Goal: Check status

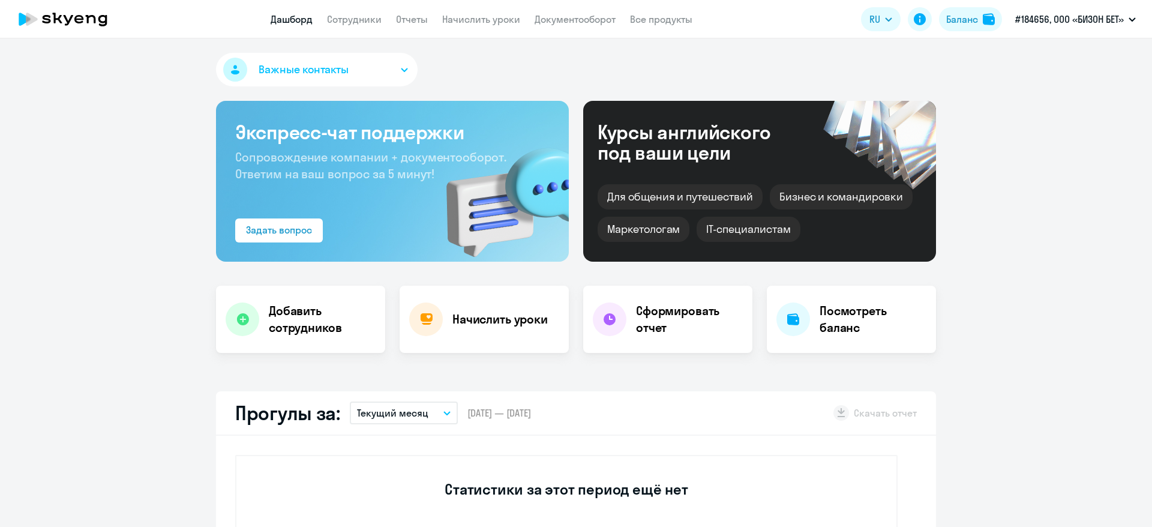
select select "30"
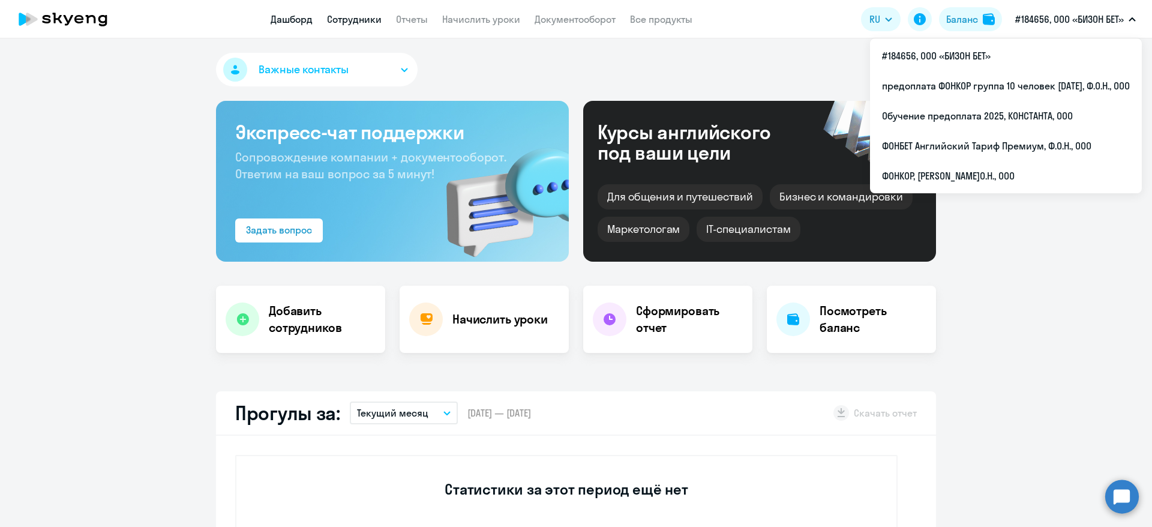
click at [362, 16] on link "Сотрудники" at bounding box center [354, 19] width 55 height 12
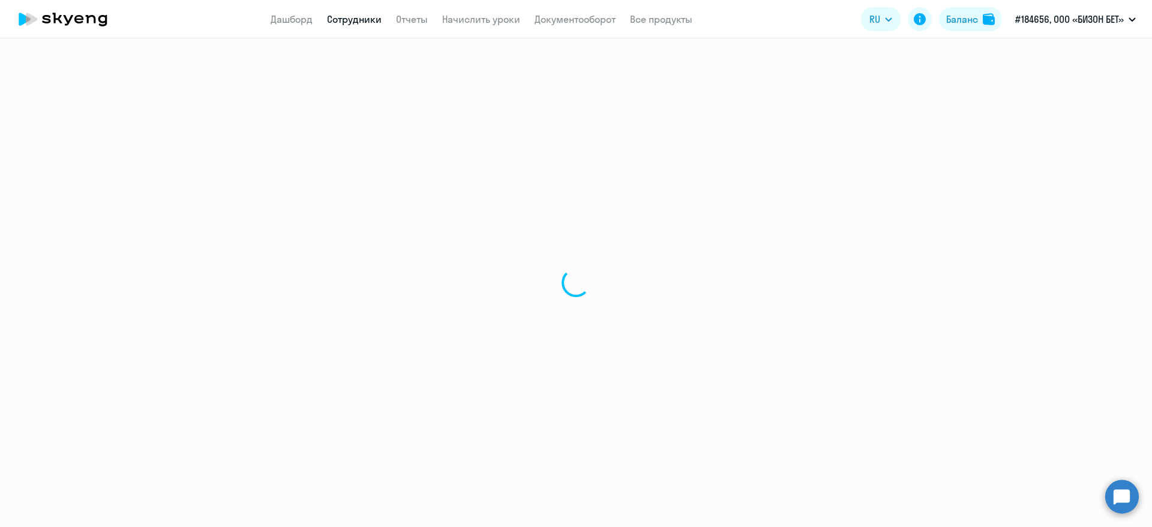
select select "30"
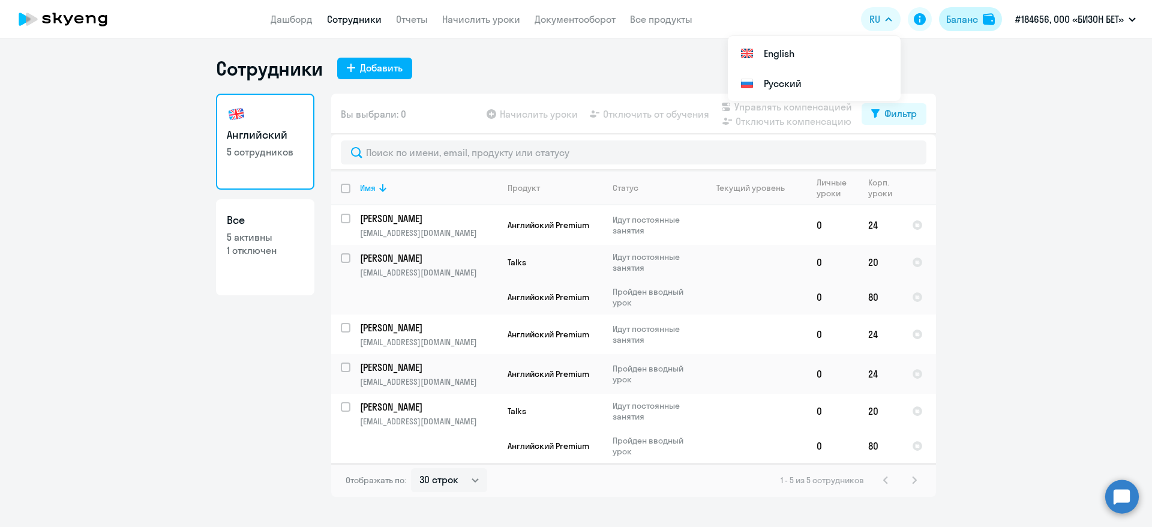
click at [959, 21] on div "Баланс" at bounding box center [962, 19] width 32 height 14
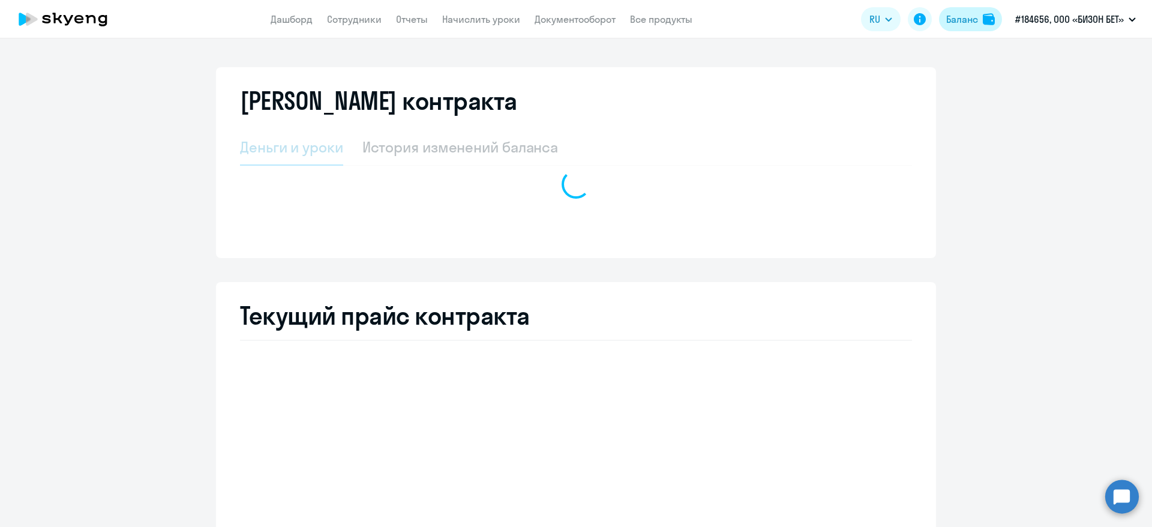
select select "english_adult_not_native_speaker"
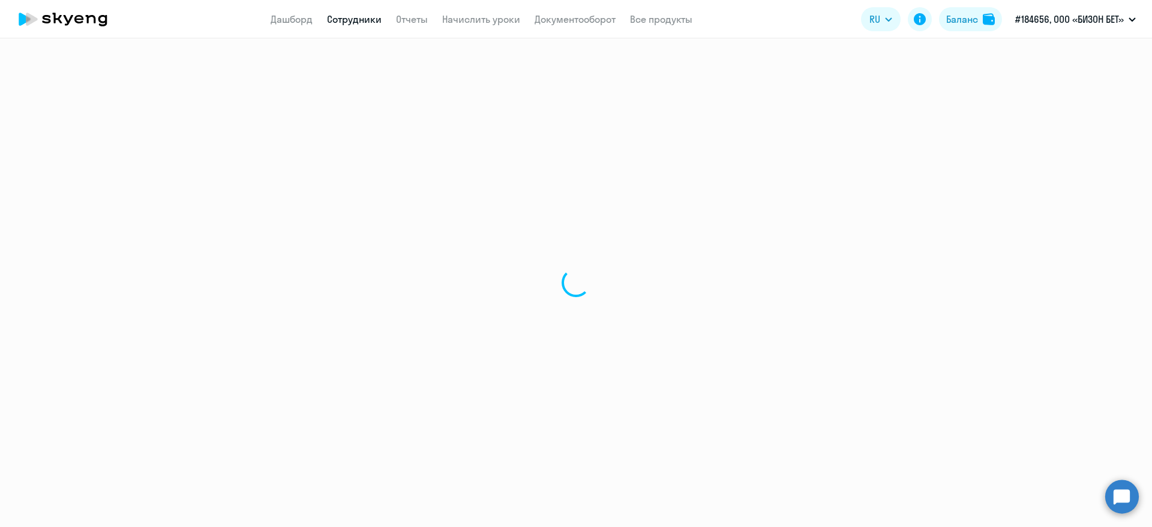
select select "30"
